Goal: Register for event/course

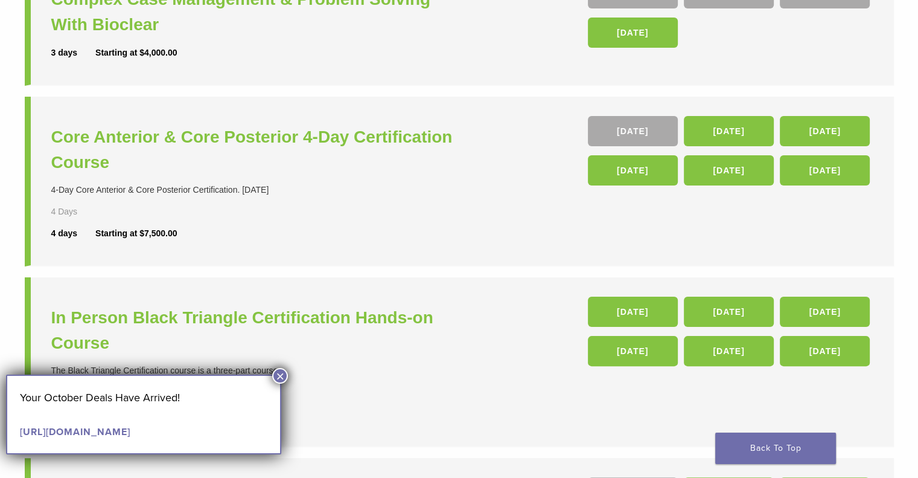
scroll to position [241, 0]
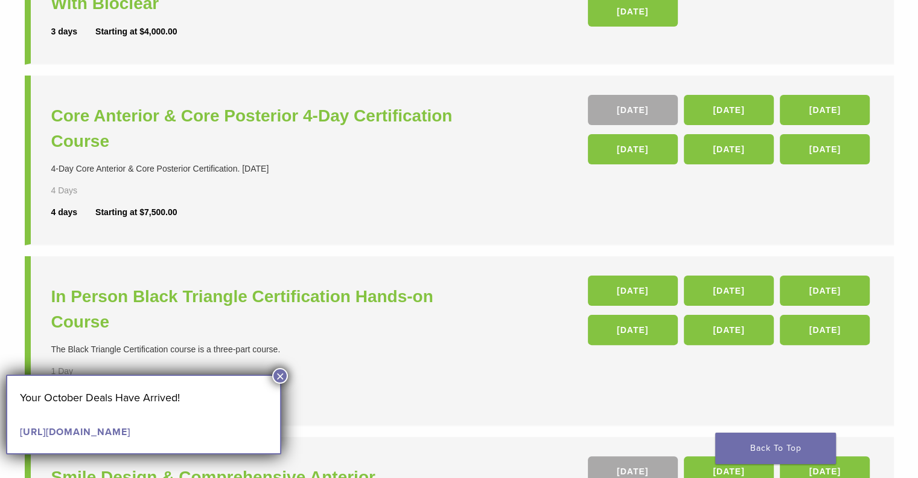
click at [276, 375] on button "×" at bounding box center [280, 376] width 16 height 16
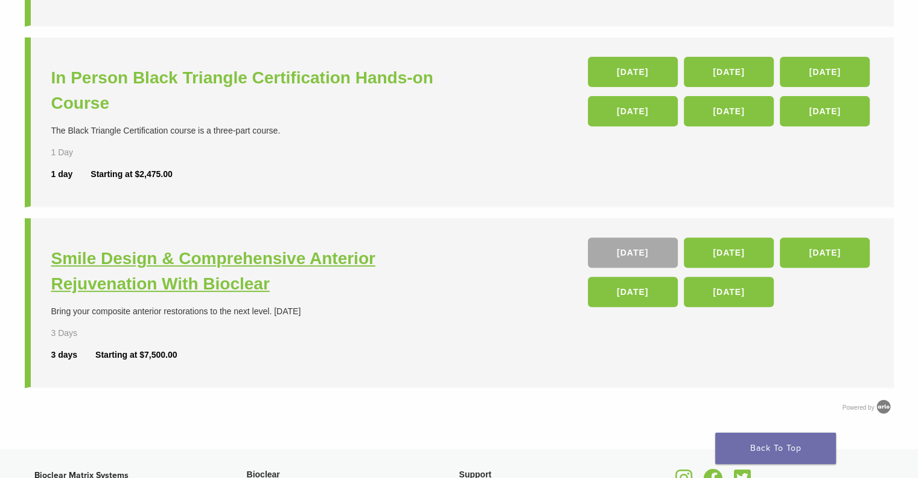
scroll to position [423, 0]
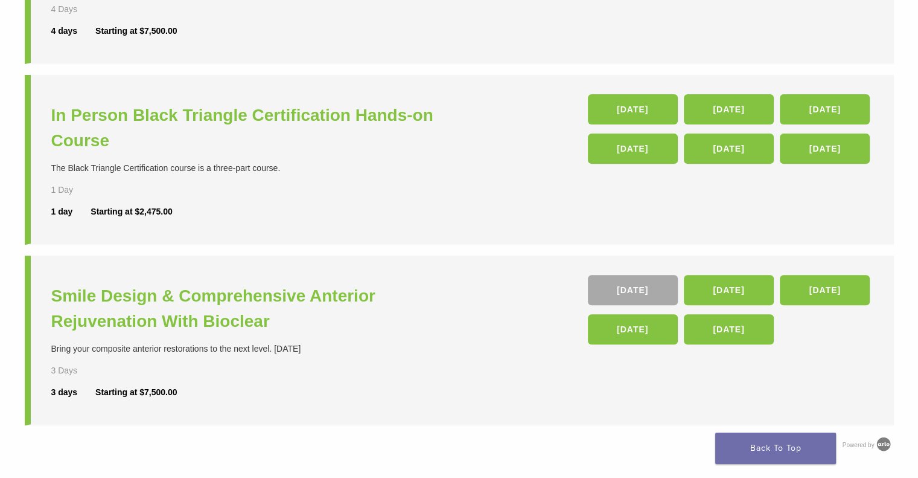
click at [245, 217] on div "In Person Black Triangle Certification Hands-on Course The Black Triangle Certi…" at bounding box center [256, 159] width 411 height 130
click at [444, 272] on li "Smile Design & Comprehensive Anterior Rejuvenation With Bioclear Bring your com…" at bounding box center [459, 340] width 869 height 170
click at [202, 115] on h3 "In Person Black Triangle Certification Hands-on Course" at bounding box center [256, 128] width 411 height 51
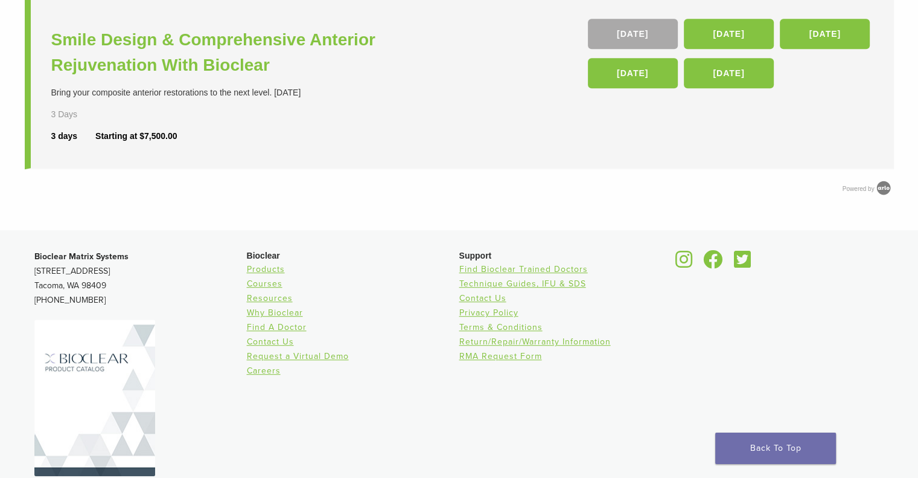
scroll to position [718, 0]
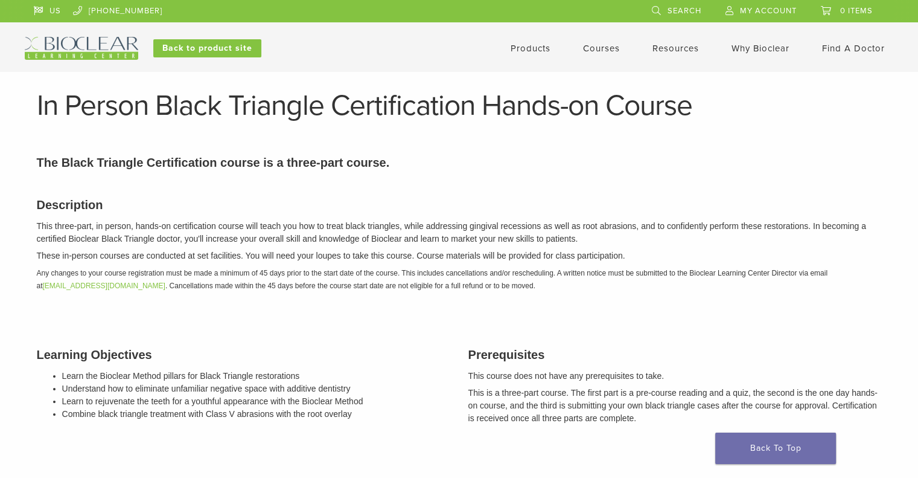
drag, startPoint x: 353, startPoint y: 239, endPoint x: 346, endPoint y: 234, distance: 9.1
click at [353, 239] on p "This three-part, in person, hands-on certification course will teach you how to…" at bounding box center [459, 232] width 845 height 25
